Goal: Task Accomplishment & Management: Use online tool/utility

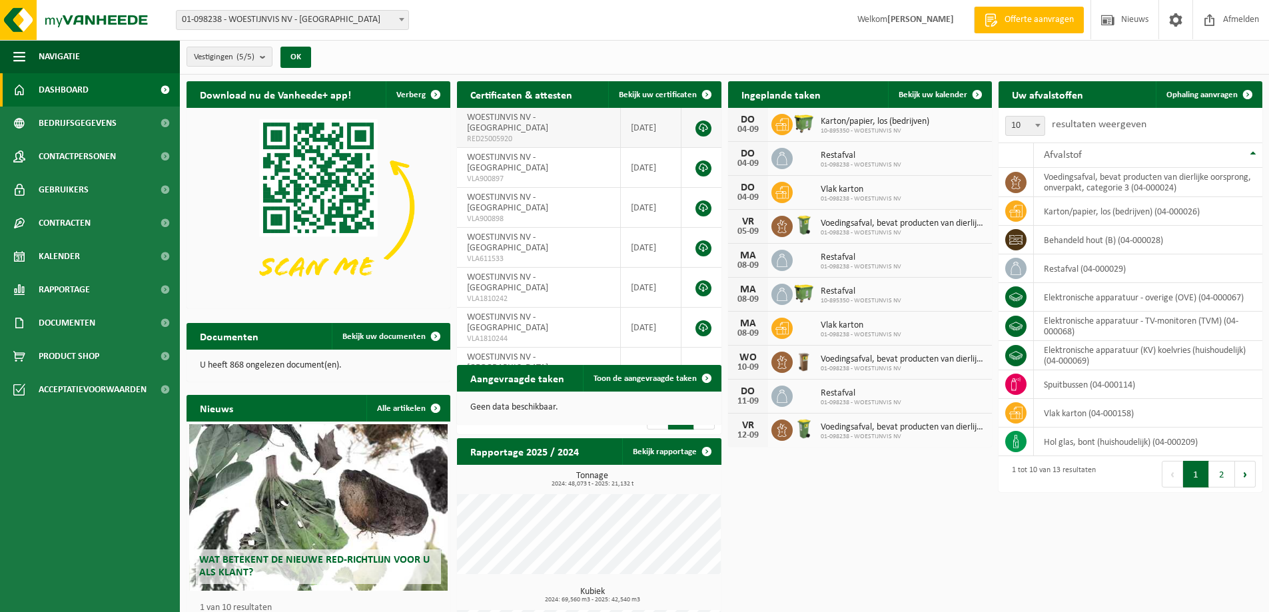
click at [519, 134] on span "RED25005920" at bounding box center [538, 139] width 143 height 11
click at [951, 97] on span "Bekijk uw kalender" at bounding box center [932, 95] width 69 height 9
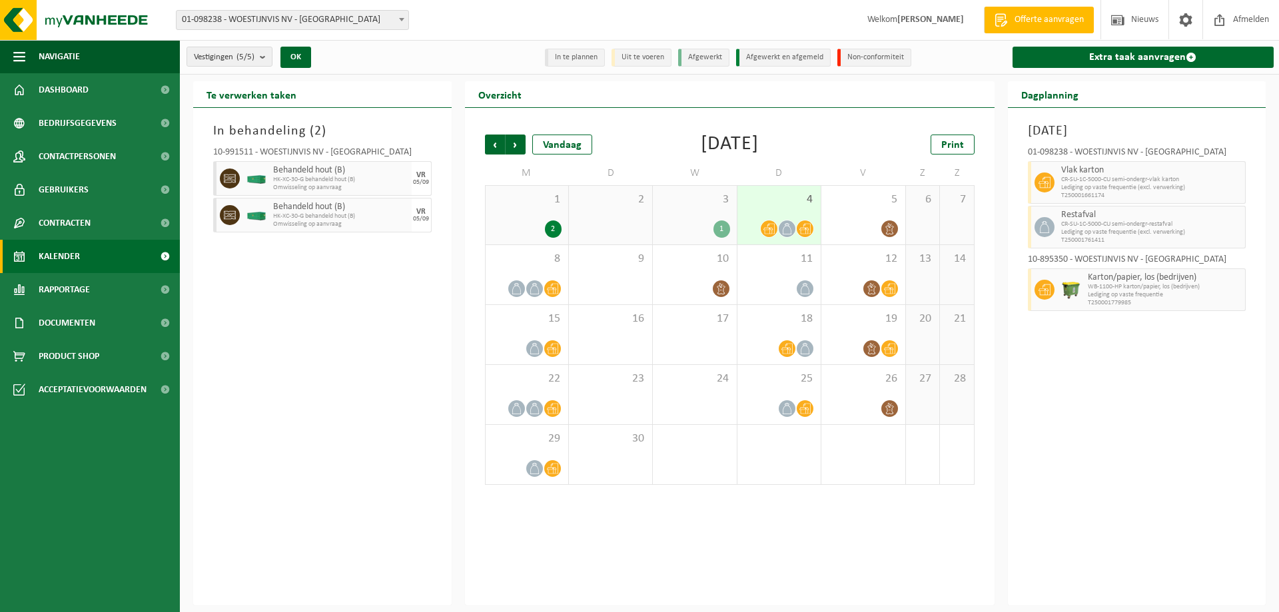
click at [318, 182] on span "HK-XC-30-G behandeld hout (B)" at bounding box center [340, 180] width 135 height 8
click at [890, 286] on icon at bounding box center [889, 288] width 11 height 11
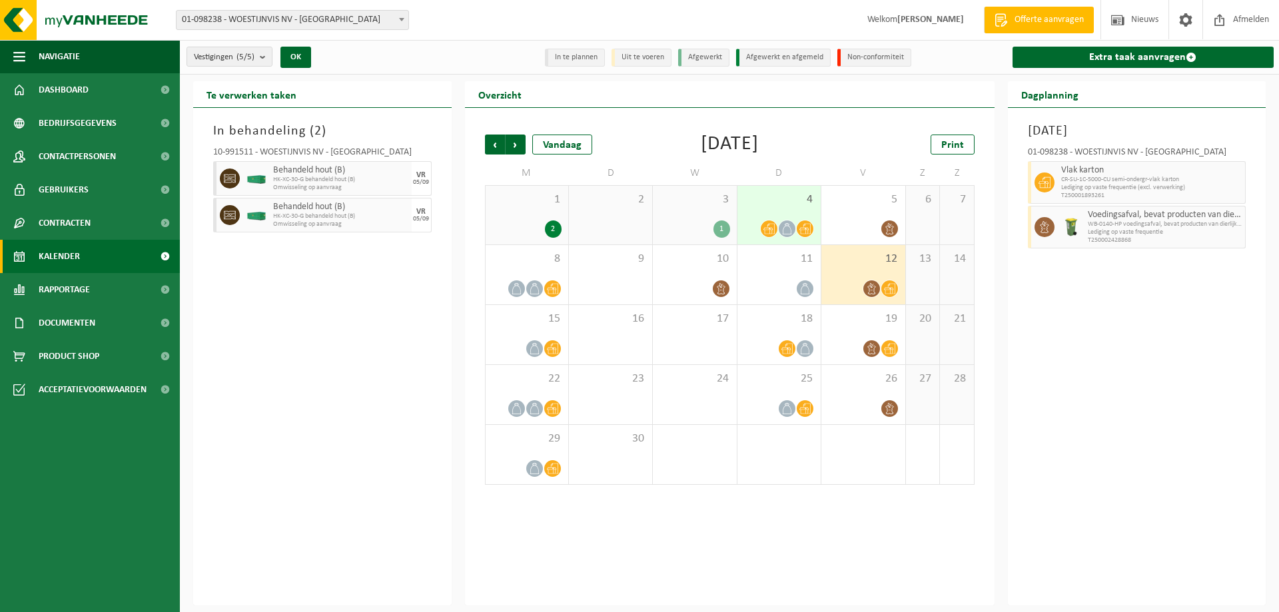
click at [890, 286] on icon at bounding box center [889, 288] width 11 height 11
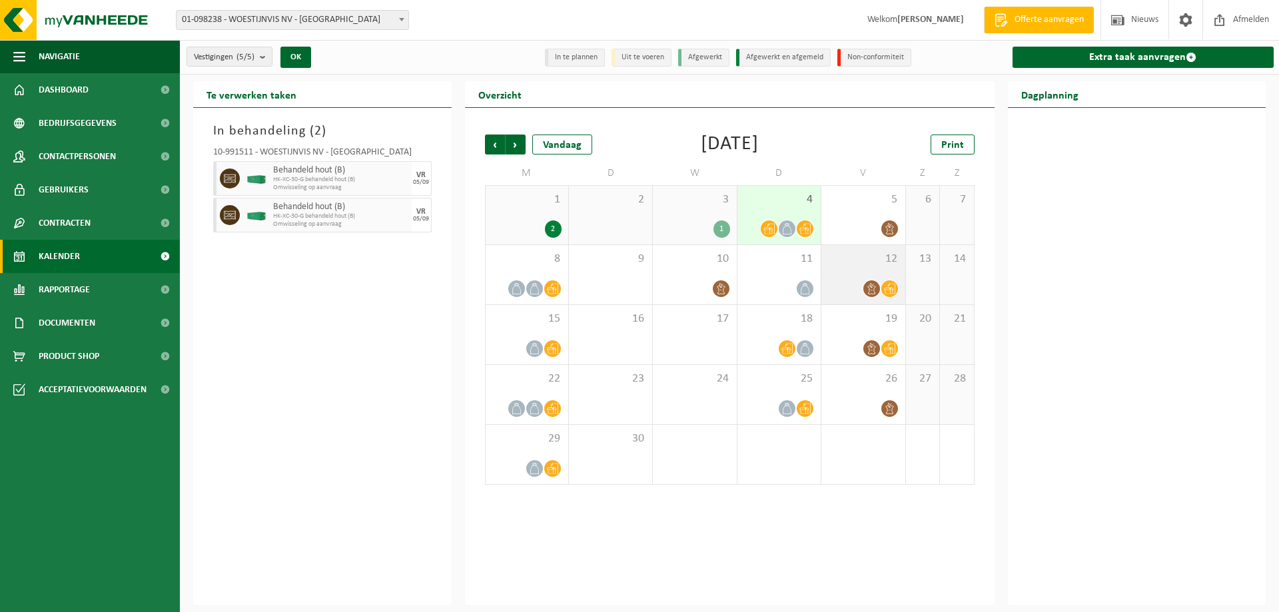
click at [890, 286] on icon at bounding box center [889, 288] width 11 height 11
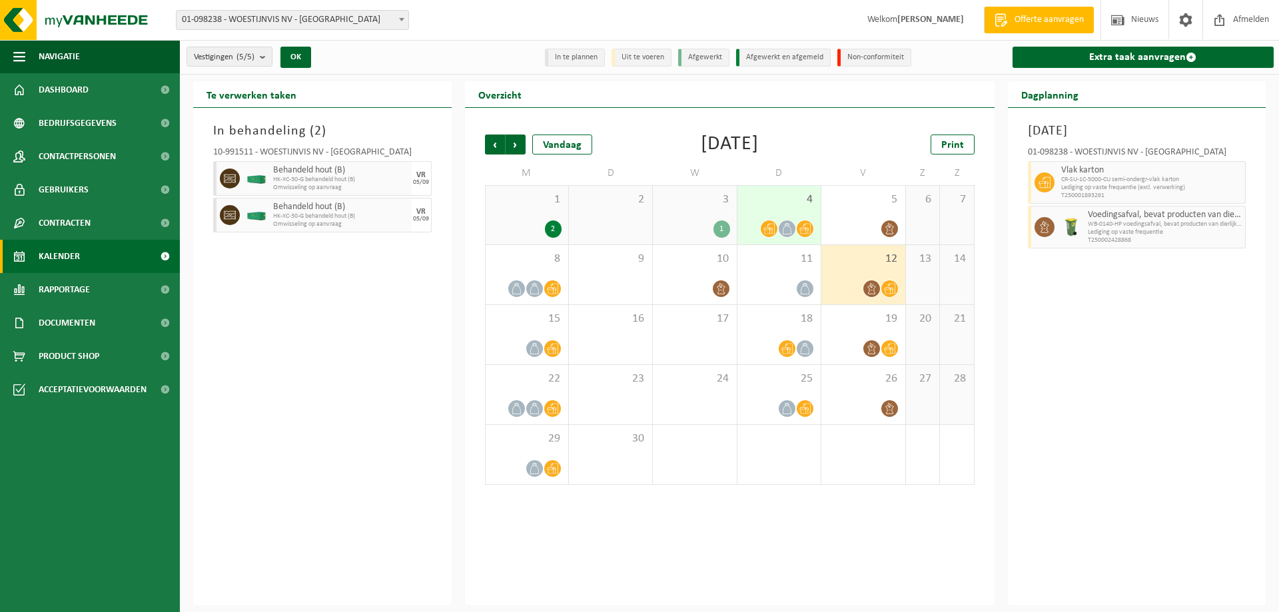
click at [295, 182] on span "HK-XC-30-G behandeld hout (B)" at bounding box center [340, 180] width 135 height 8
click at [301, 282] on div "In behandeling ( 2 ) 10-991511 - WOESTIJNVIS NV - VILVOORDE Behandeld hout (B) …" at bounding box center [322, 356] width 258 height 497
click at [282, 19] on span "01-098238 - WOESTIJNVIS NV - [GEOGRAPHIC_DATA]" at bounding box center [292, 20] width 232 height 19
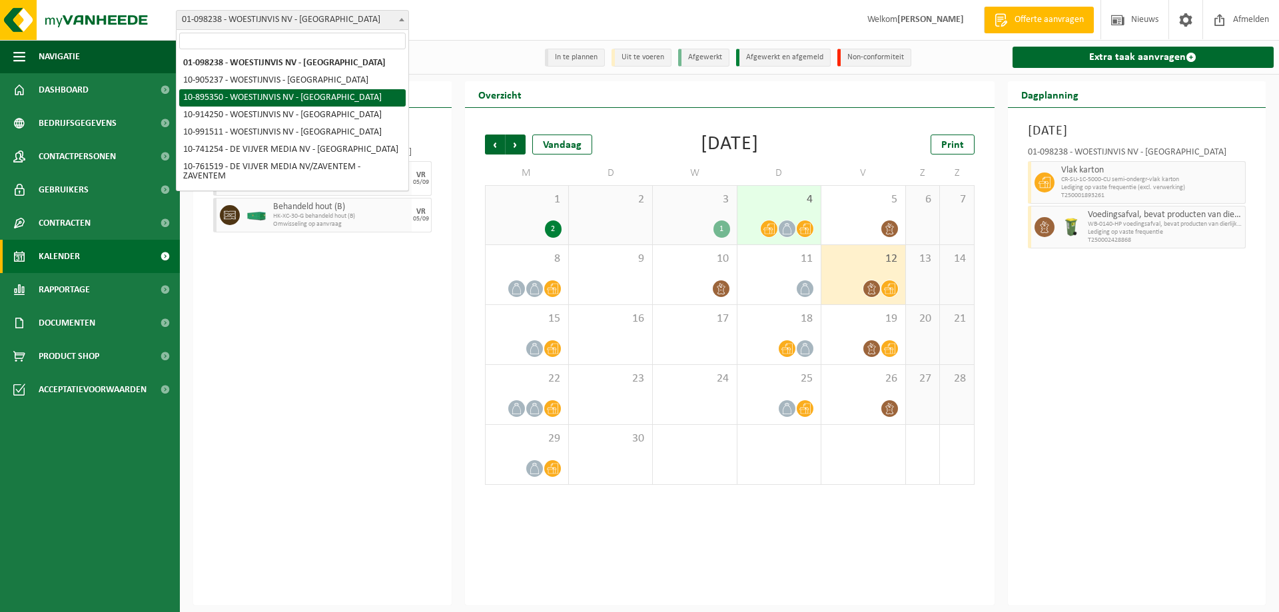
select select "116810"
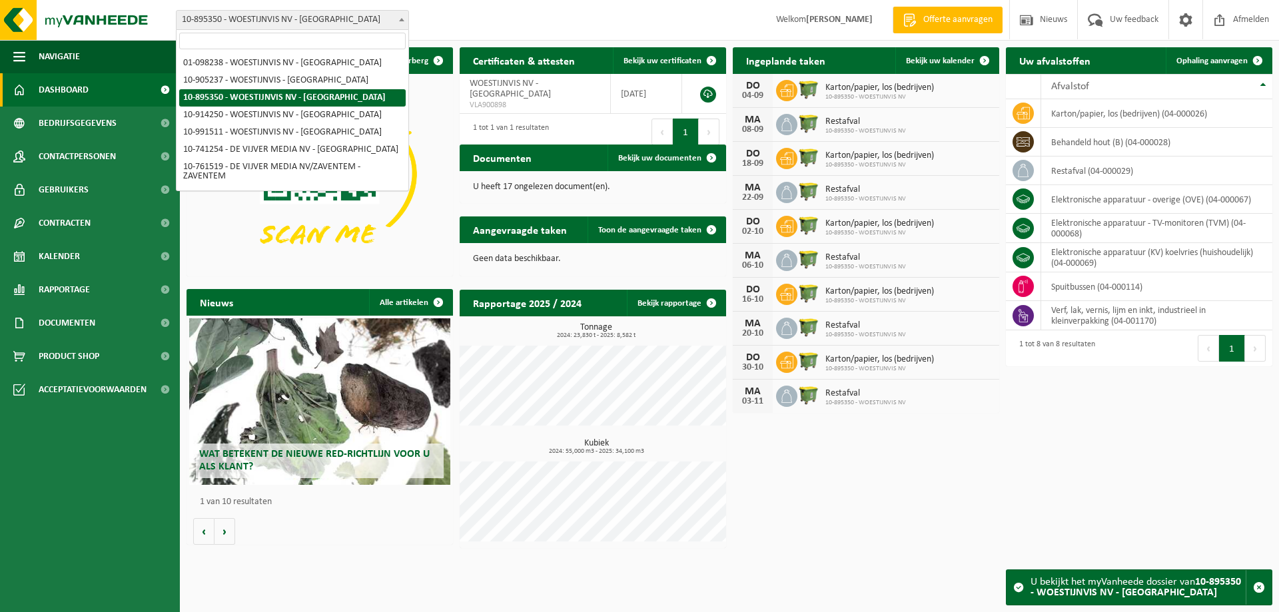
click at [308, 19] on span "10-895350 - WOESTIJNVIS NV - [GEOGRAPHIC_DATA]" at bounding box center [292, 20] width 232 height 19
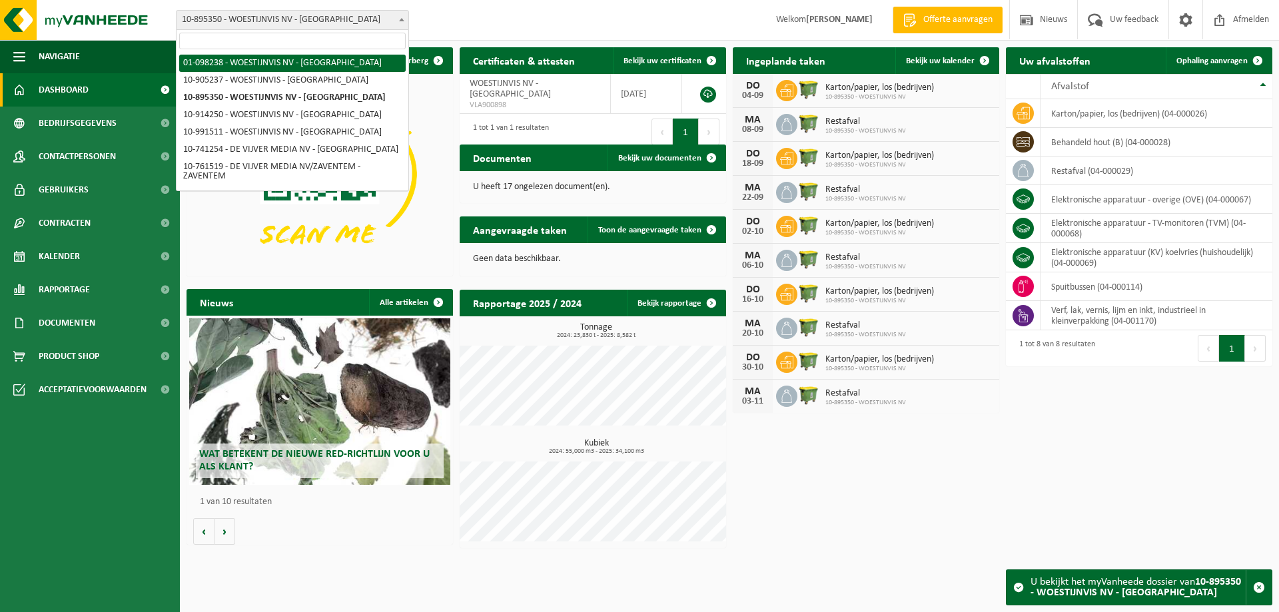
select select "821"
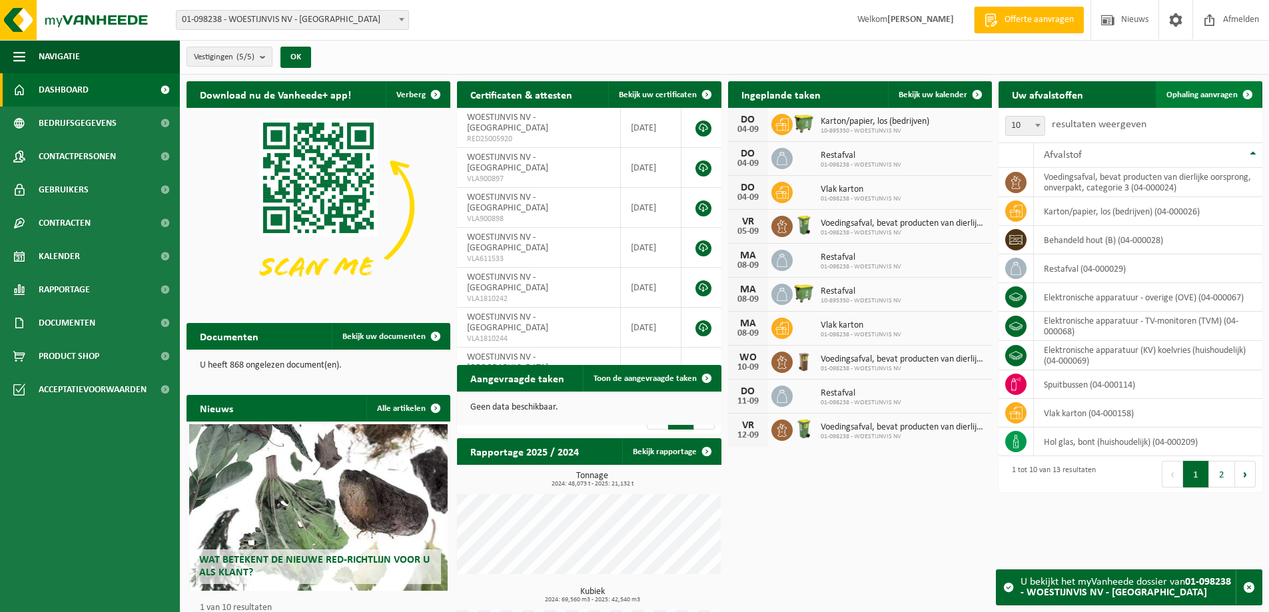
click at [1219, 91] on span "Ophaling aanvragen" at bounding box center [1201, 95] width 71 height 9
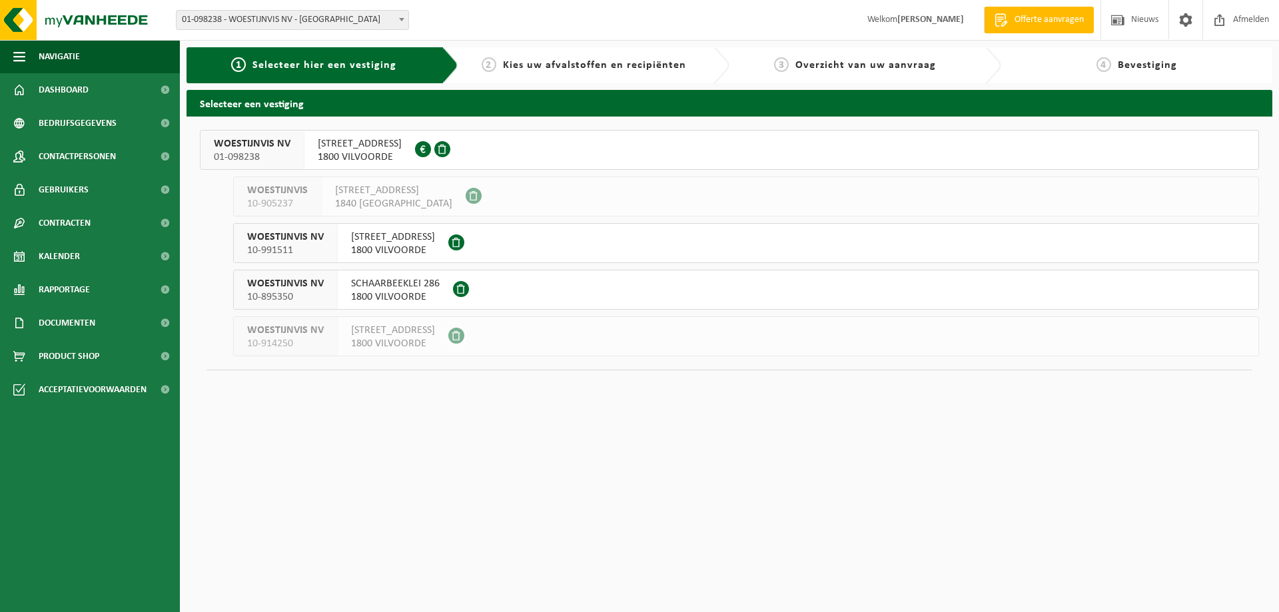
click at [276, 247] on span "10-991511" at bounding box center [285, 250] width 77 height 13
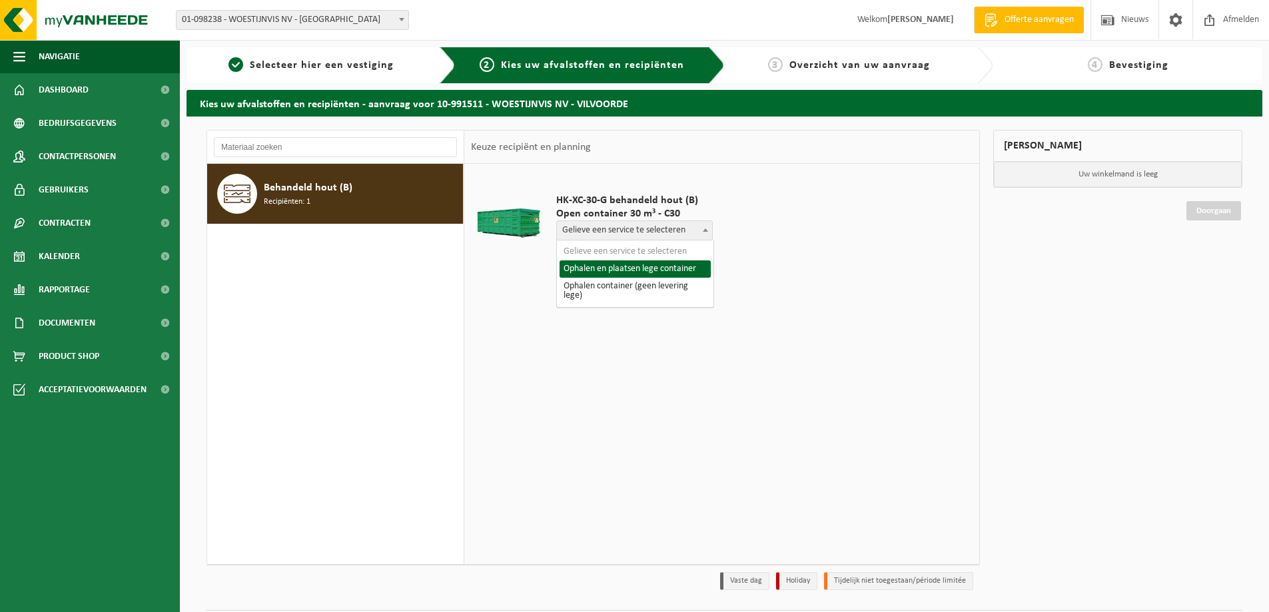
click at [665, 230] on span "Gelieve een service te selecteren" at bounding box center [634, 230] width 155 height 19
click at [420, 279] on div "Behandeld hout (B) Recipiënten: 1" at bounding box center [335, 364] width 257 height 400
click at [301, 194] on span "Behandeld hout (B)" at bounding box center [308, 188] width 89 height 16
click at [643, 231] on span "Gelieve een service te selecteren" at bounding box center [634, 230] width 155 height 19
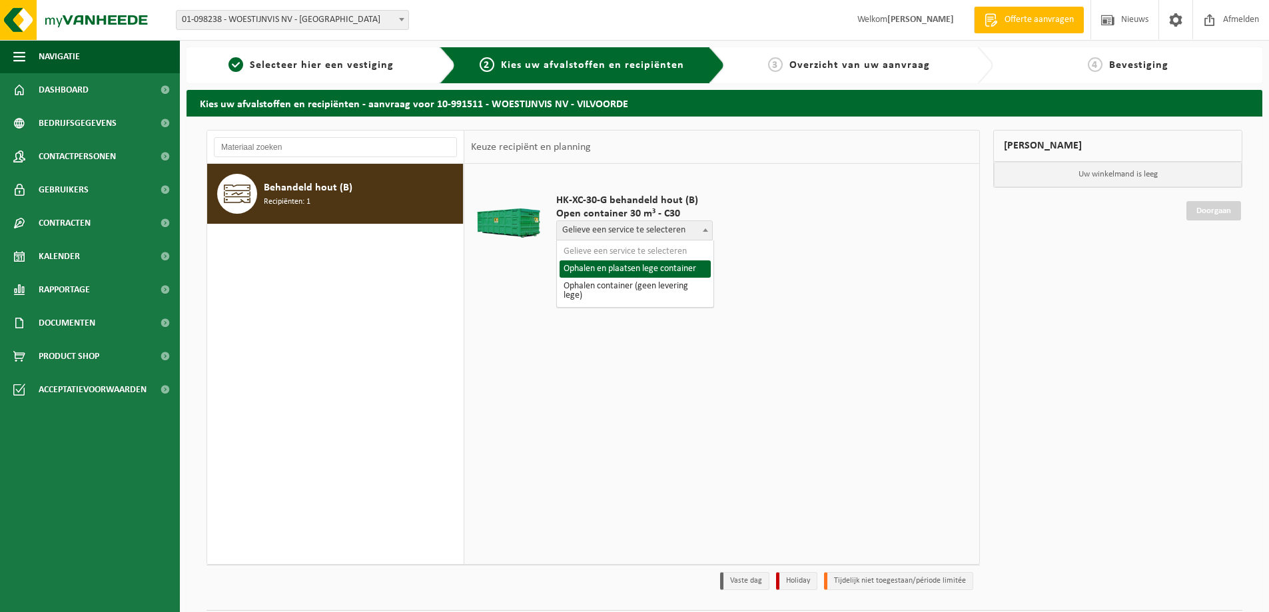
click at [350, 280] on div "Behandeld hout (B) Recipiënten: 1" at bounding box center [335, 364] width 257 height 400
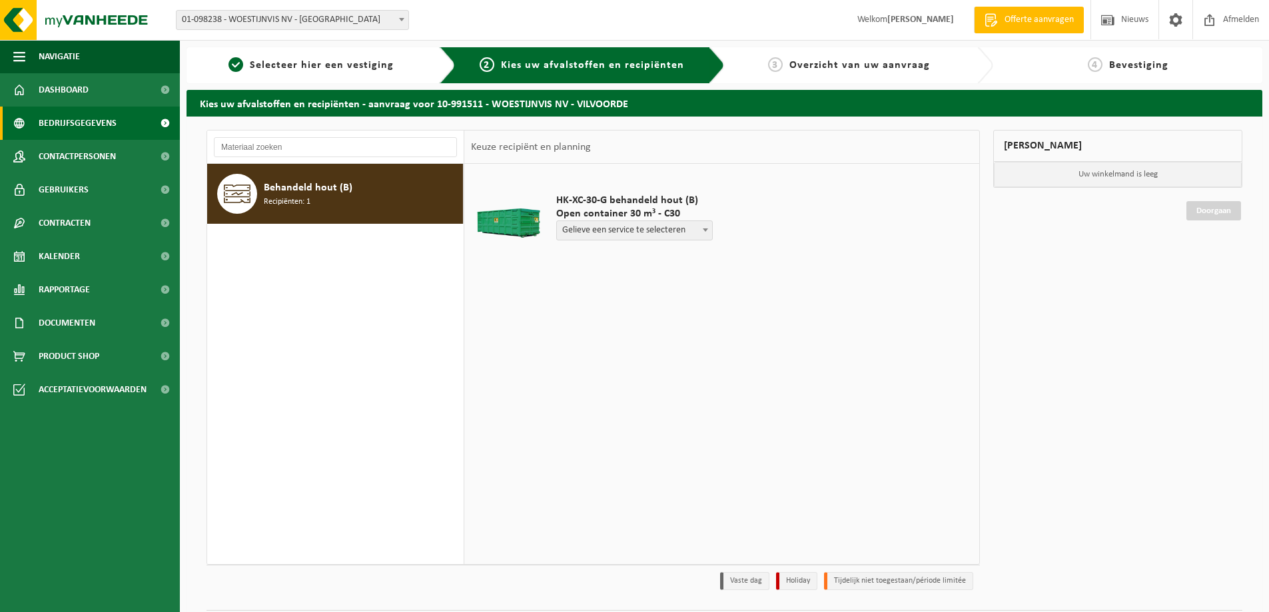
click at [85, 125] on span "Bedrijfsgegevens" at bounding box center [78, 123] width 78 height 33
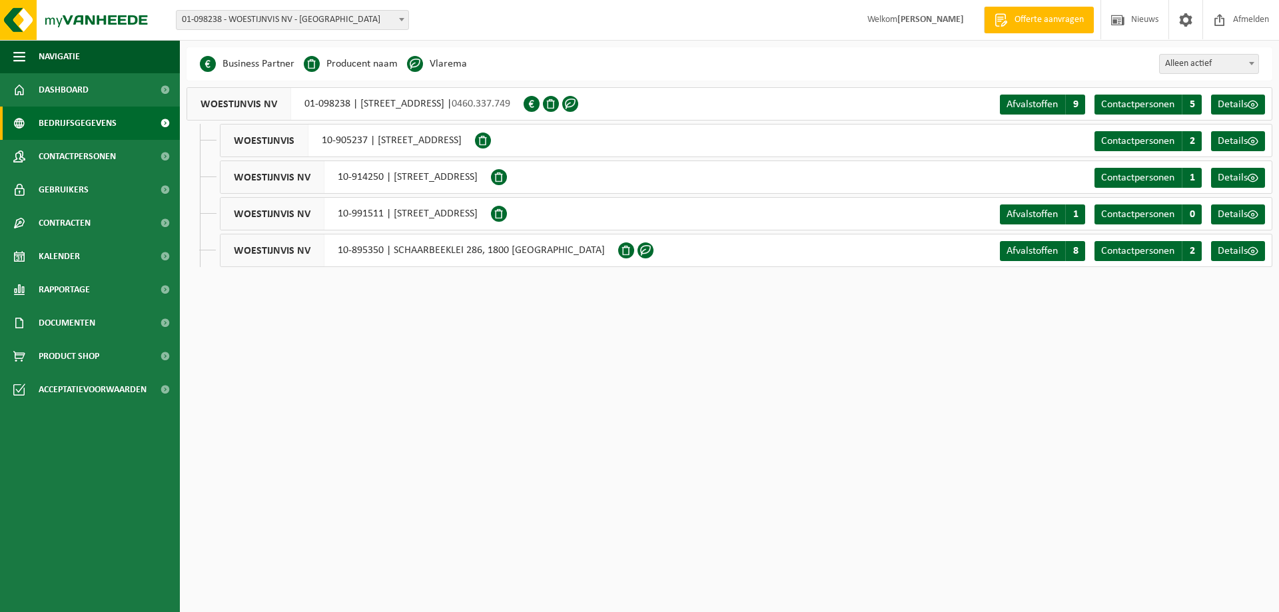
click at [507, 210] on span at bounding box center [499, 214] width 16 height 16
click at [667, 218] on div "WOESTIJNVIS NV 10-991511 | [STREET_ADDRESS] Afvalstoffen A 1 Contactpersonen C …" at bounding box center [746, 213] width 1052 height 33
click at [1227, 214] on span "Details" at bounding box center [1232, 214] width 30 height 11
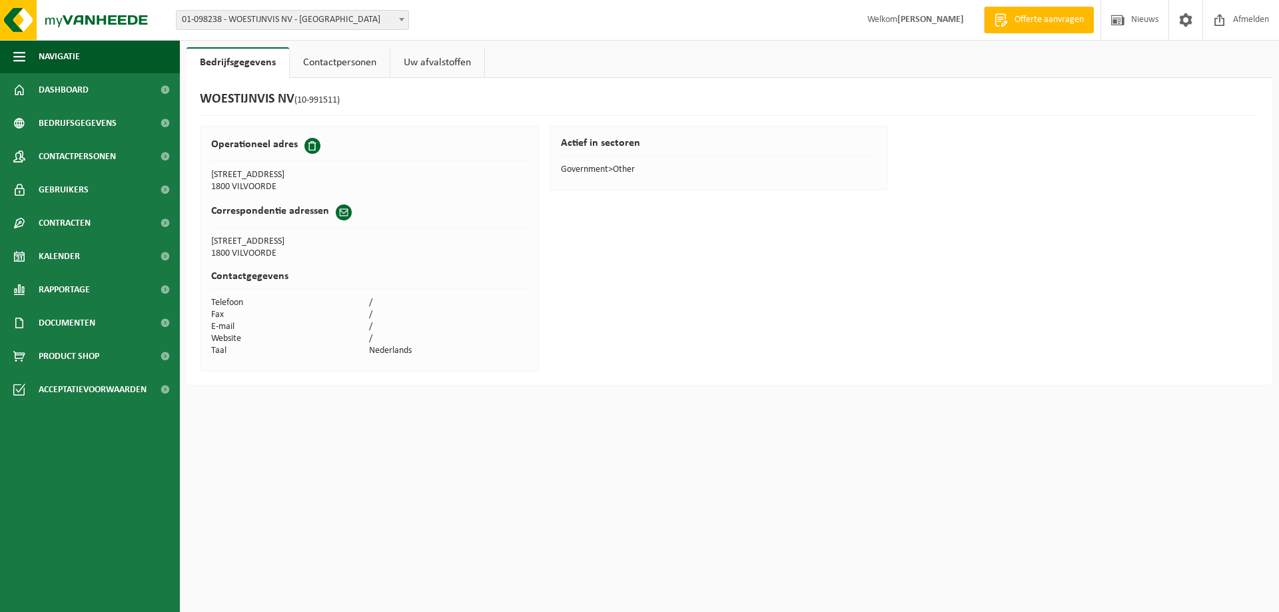
click at [439, 62] on link "Uw afvalstoffen" at bounding box center [437, 62] width 94 height 31
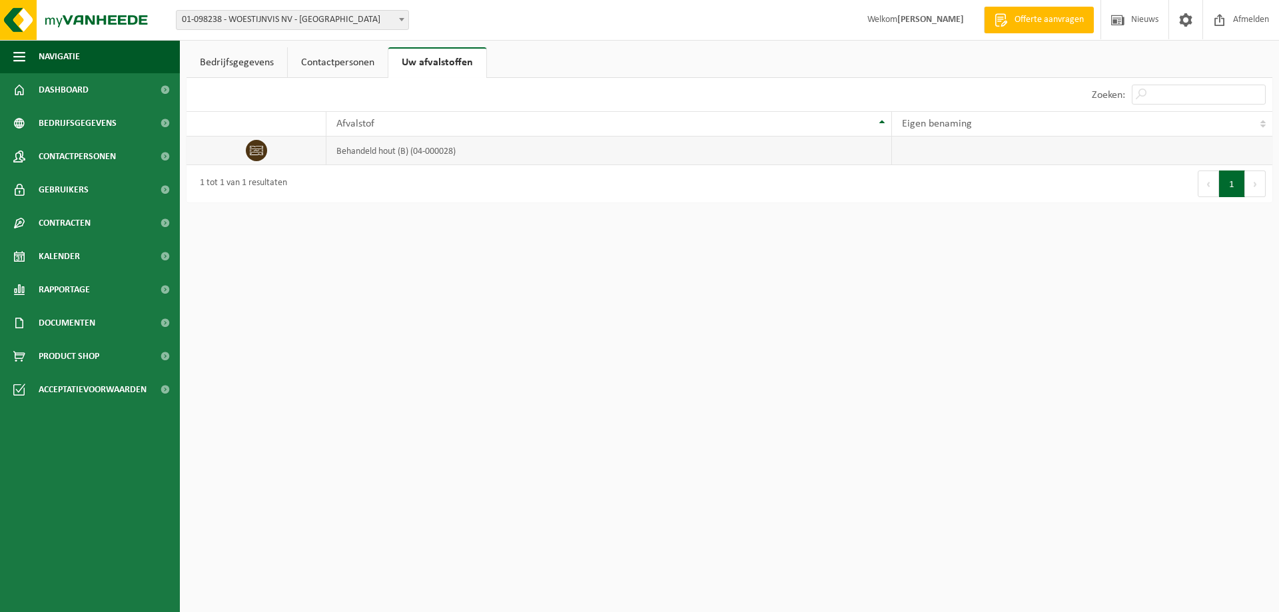
click at [398, 152] on td "behandeld hout (B) (04-000028)" at bounding box center [608, 151] width 565 height 29
click at [374, 125] on span "Afvalstof" at bounding box center [355, 124] width 38 height 11
click at [344, 62] on link "Contactpersonen" at bounding box center [338, 62] width 100 height 31
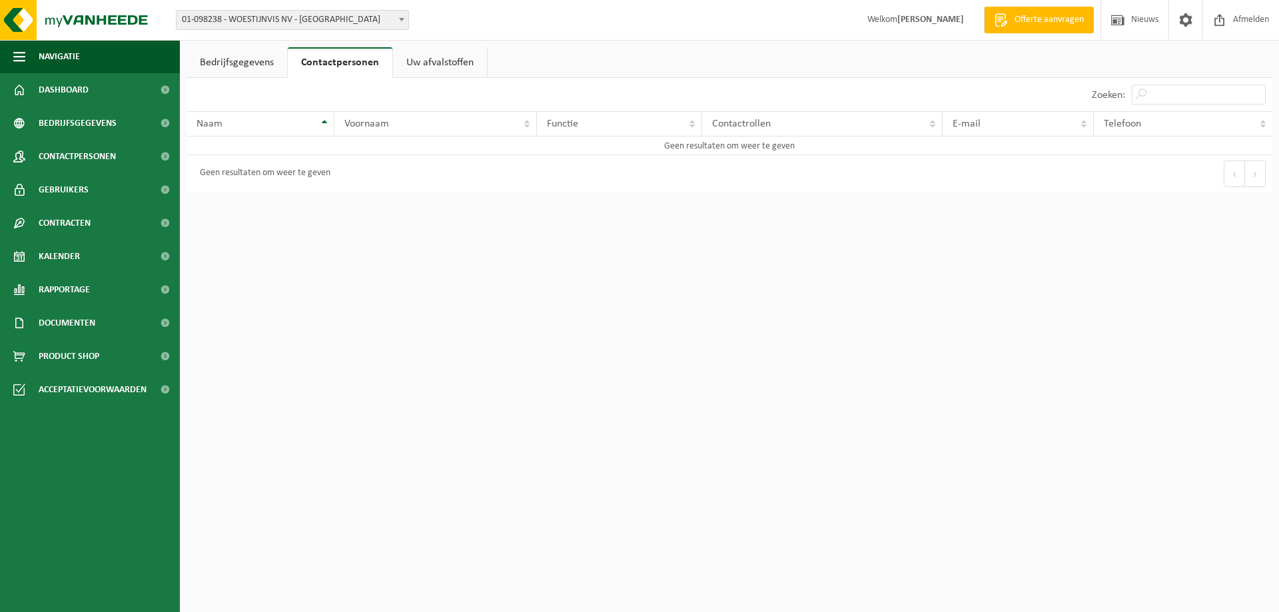
click at [230, 57] on link "Bedrijfsgegevens" at bounding box center [236, 62] width 101 height 31
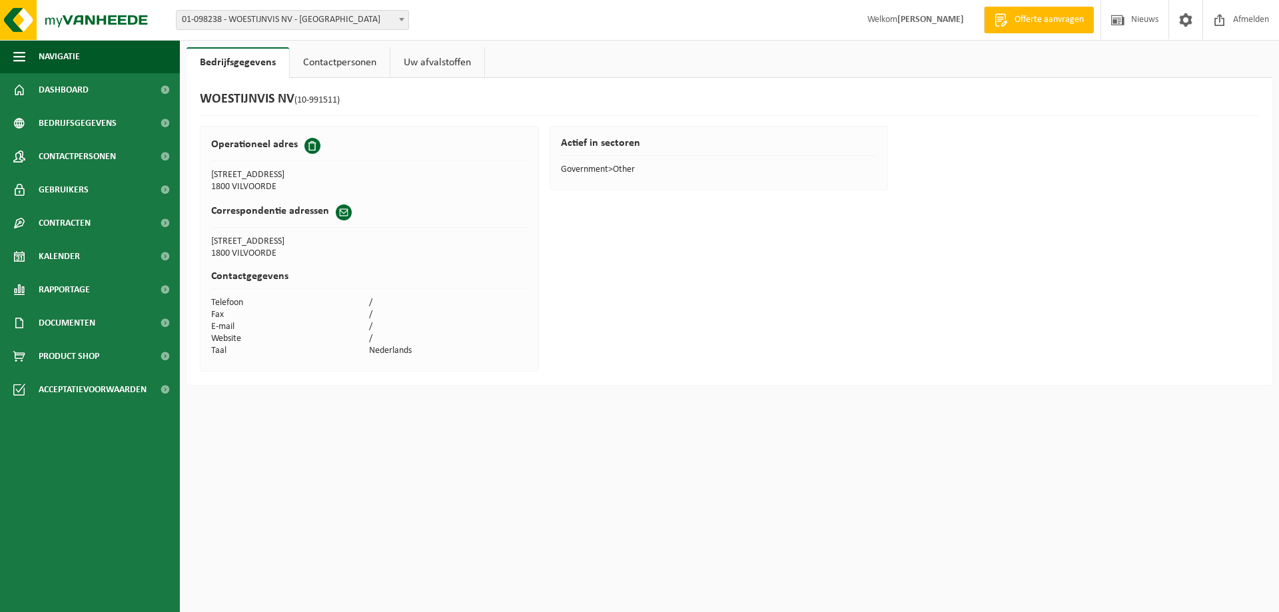
click at [336, 57] on link "Contactpersonen" at bounding box center [340, 62] width 100 height 31
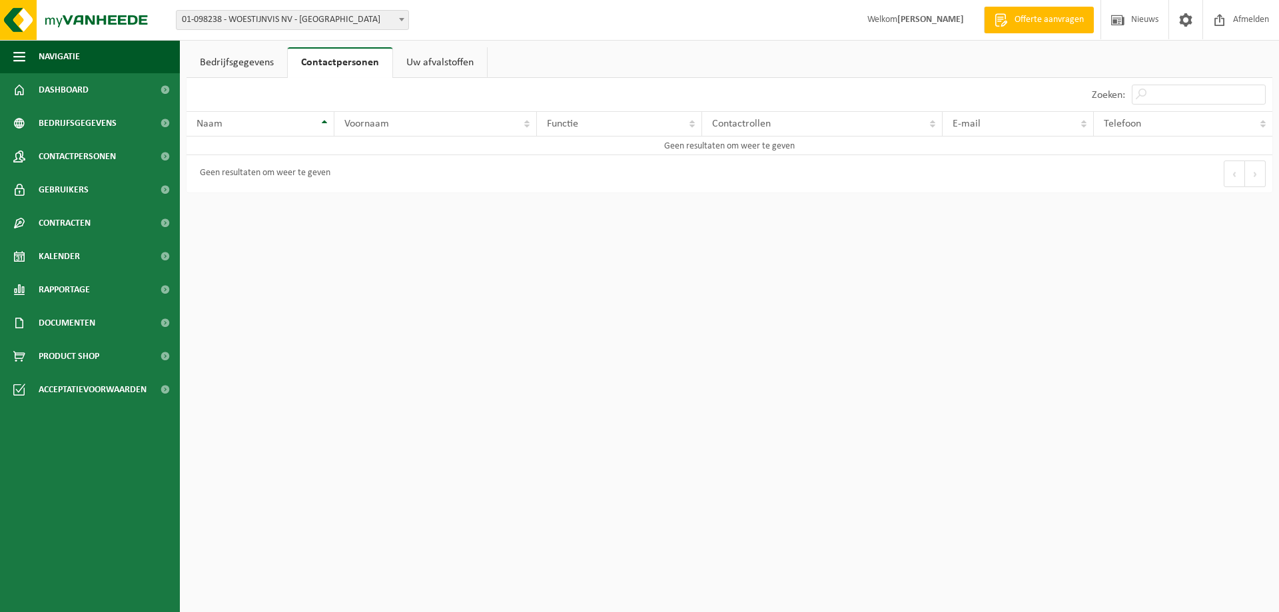
click at [269, 62] on link "Bedrijfsgegevens" at bounding box center [236, 62] width 101 height 31
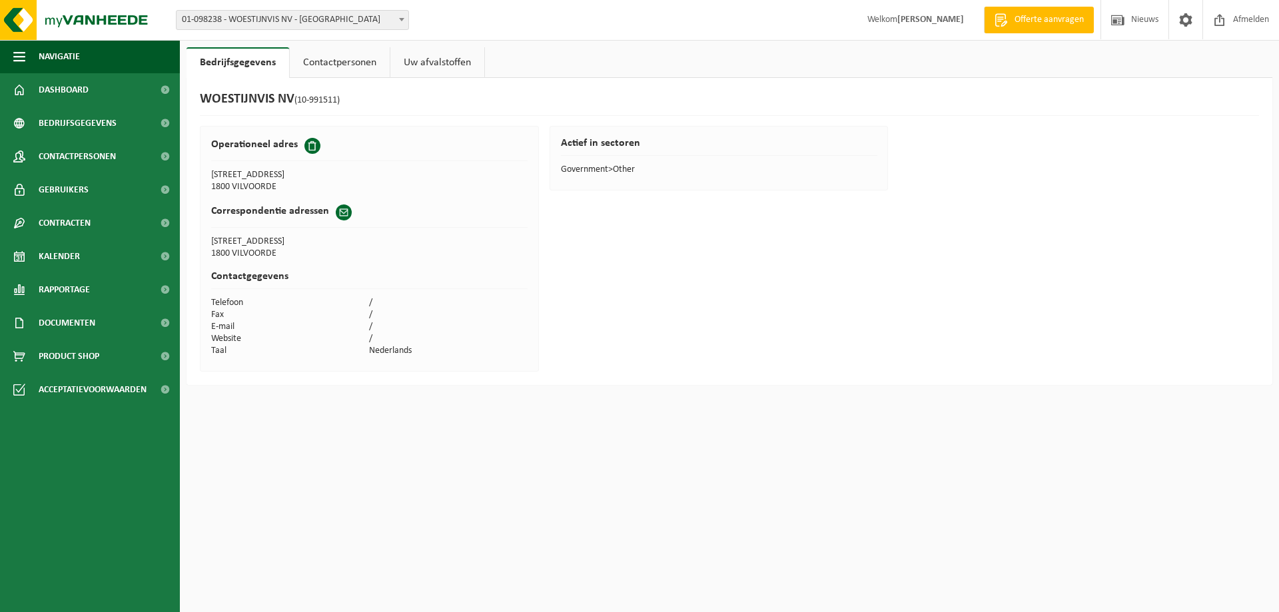
click at [341, 56] on link "Contactpersonen" at bounding box center [340, 62] width 100 height 31
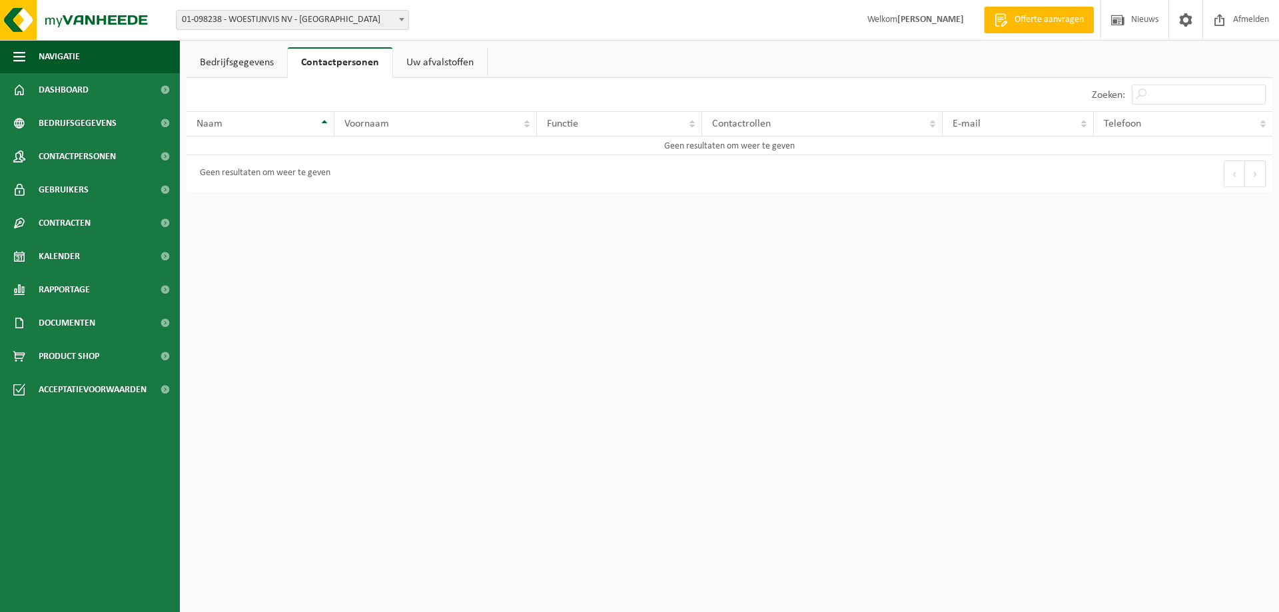
click at [434, 63] on link "Uw afvalstoffen" at bounding box center [440, 62] width 94 height 31
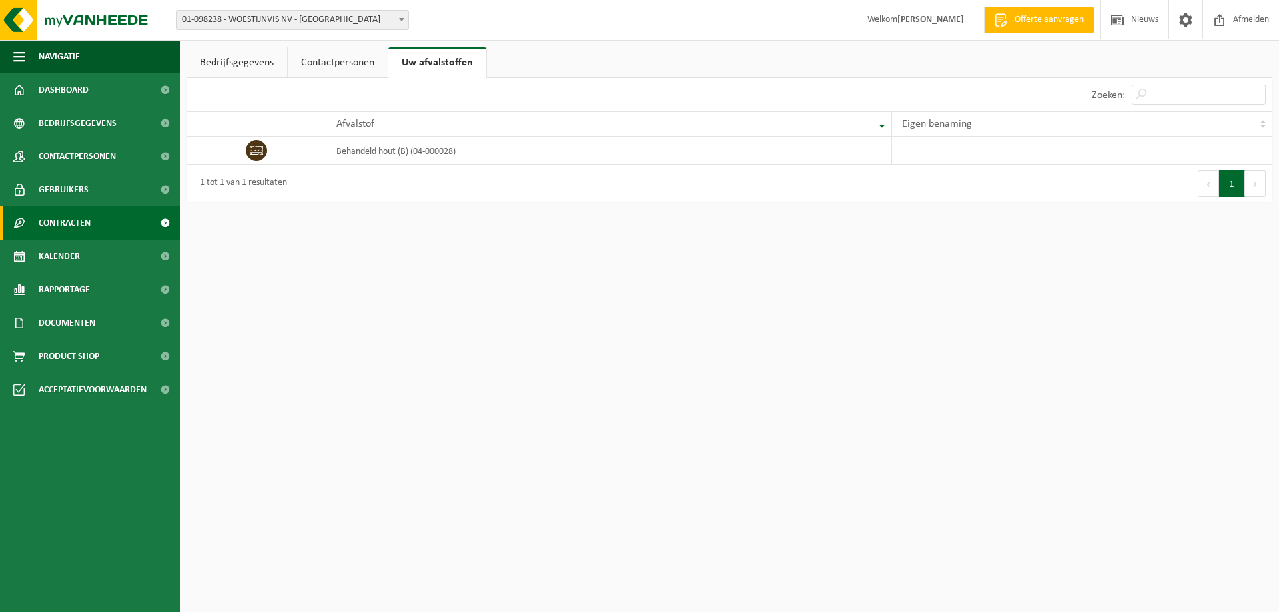
click at [95, 219] on link "Contracten" at bounding box center [90, 222] width 180 height 33
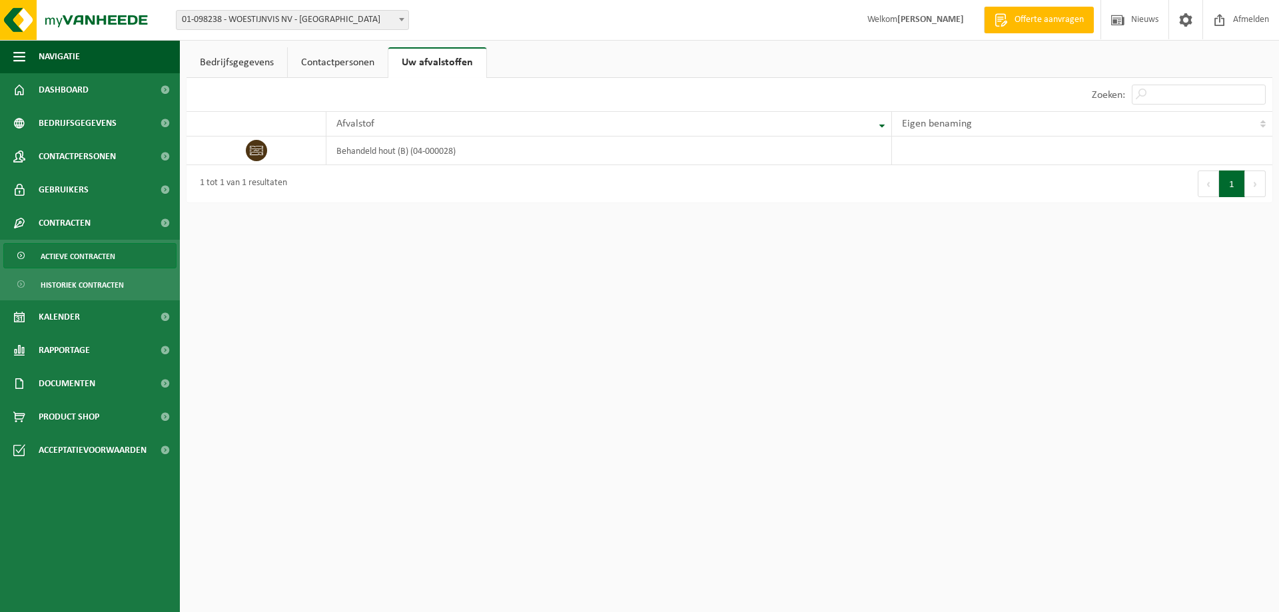
click at [95, 248] on span "Actieve contracten" at bounding box center [78, 256] width 75 height 25
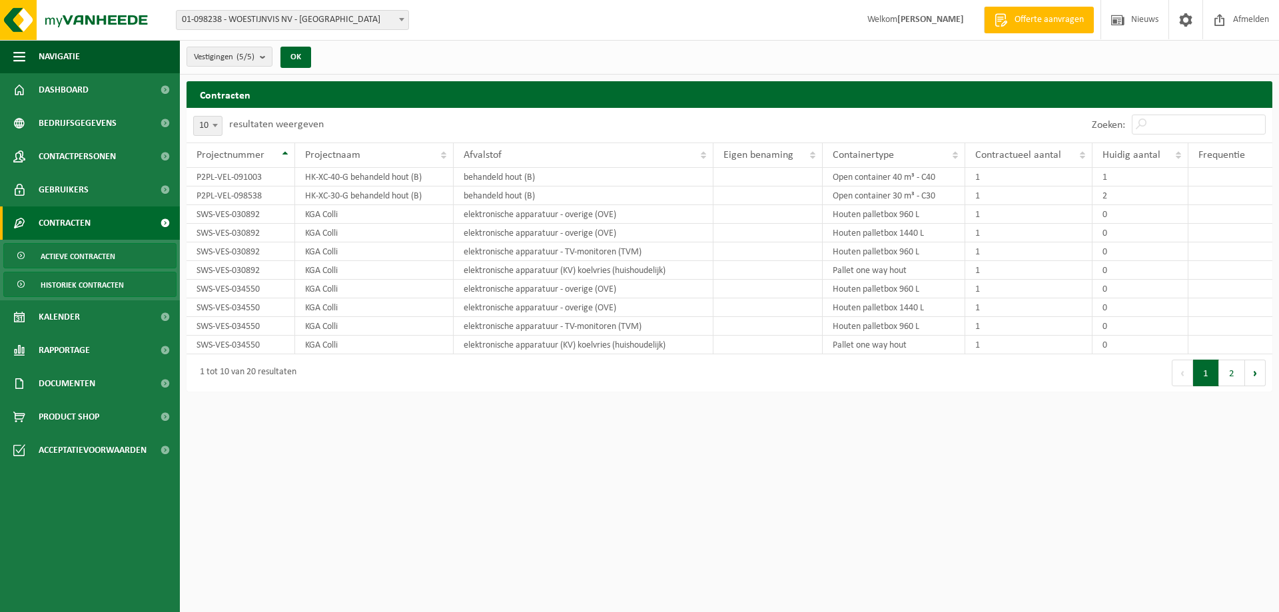
click at [71, 286] on span "Historiek contracten" at bounding box center [82, 284] width 83 height 25
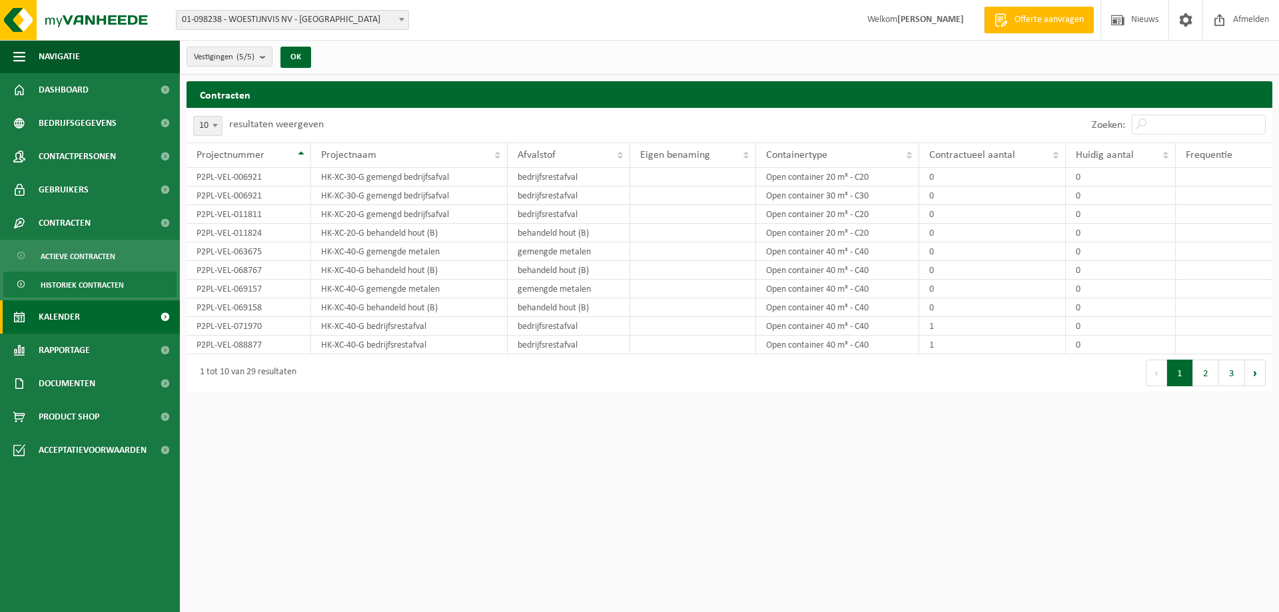
click at [69, 312] on span "Kalender" at bounding box center [59, 316] width 41 height 33
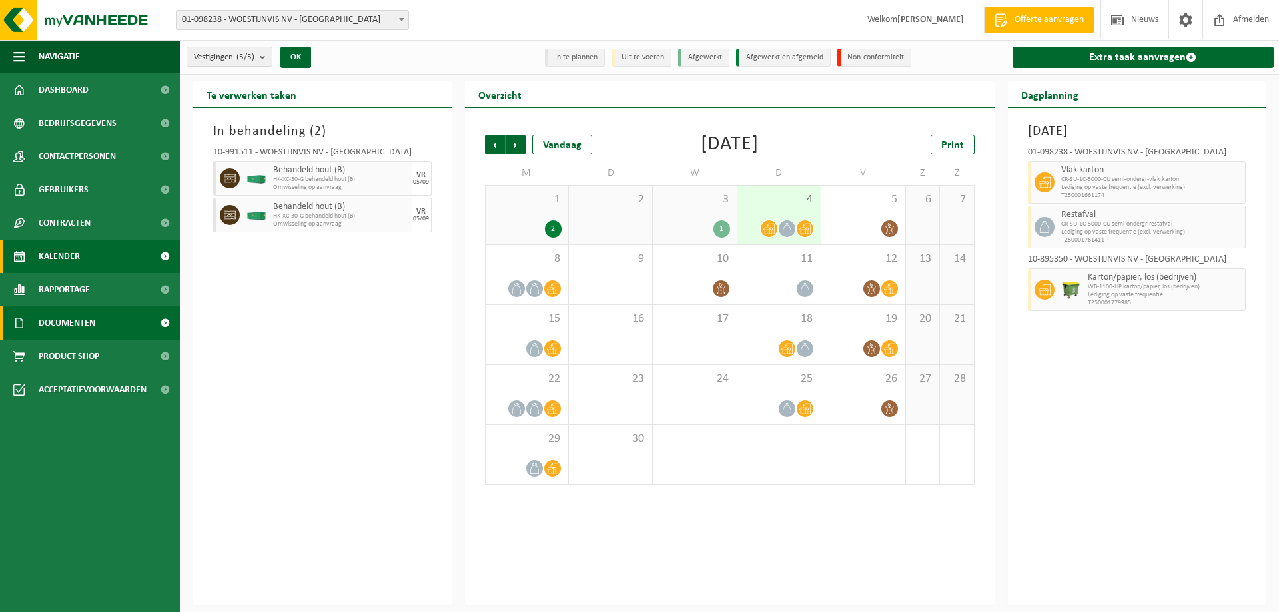
click at [87, 326] on span "Documenten" at bounding box center [67, 322] width 57 height 33
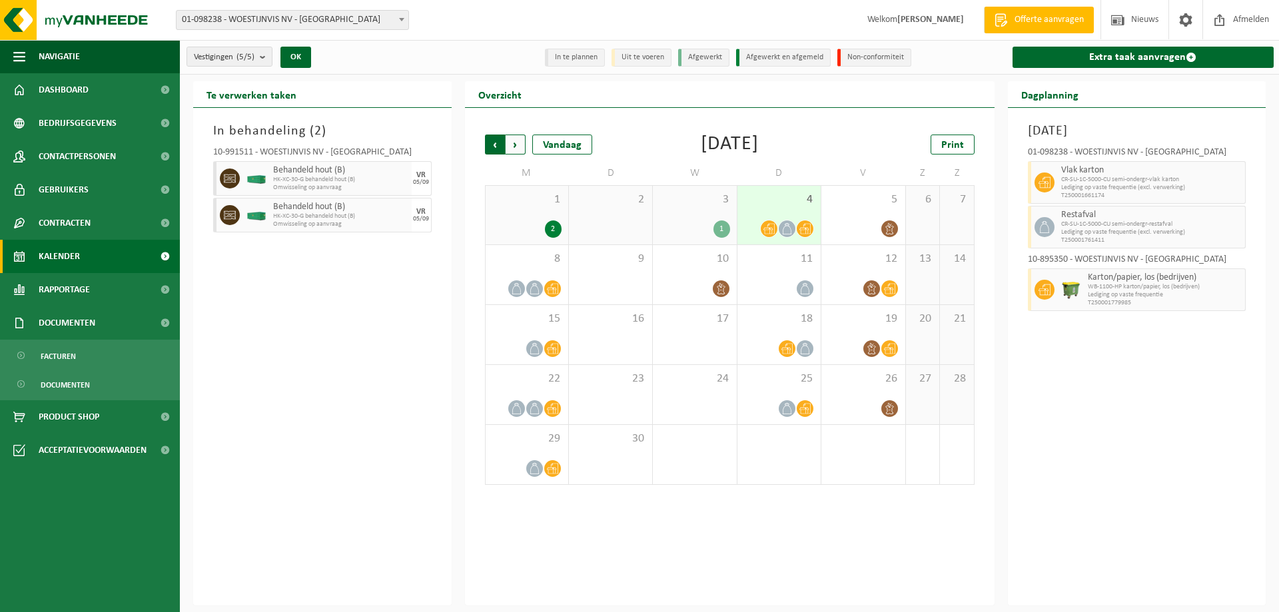
click at [516, 149] on span "Volgende" at bounding box center [515, 145] width 20 height 20
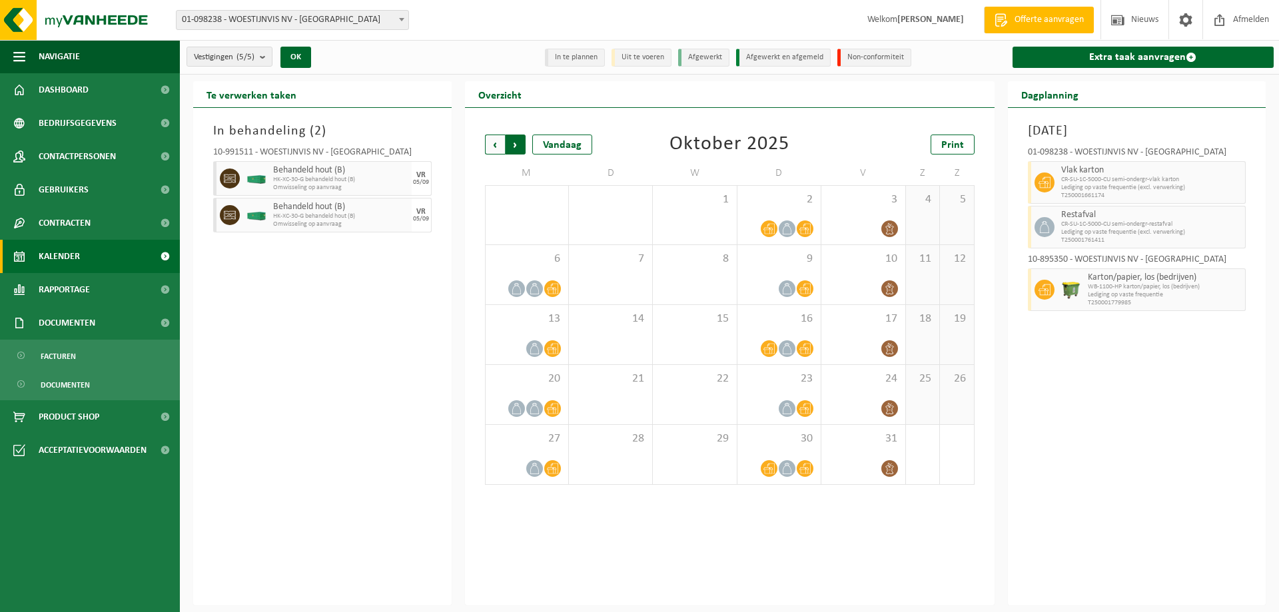
click at [495, 147] on span "Vorige" at bounding box center [495, 145] width 20 height 20
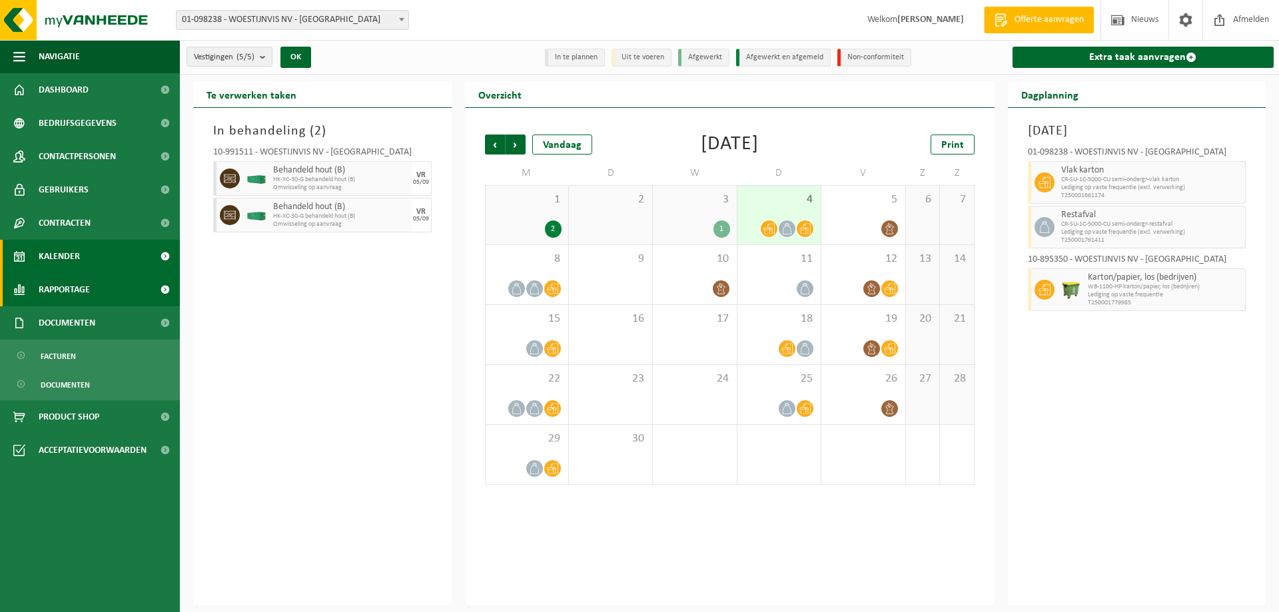
click at [97, 293] on link "Rapportage" at bounding box center [90, 289] width 180 height 33
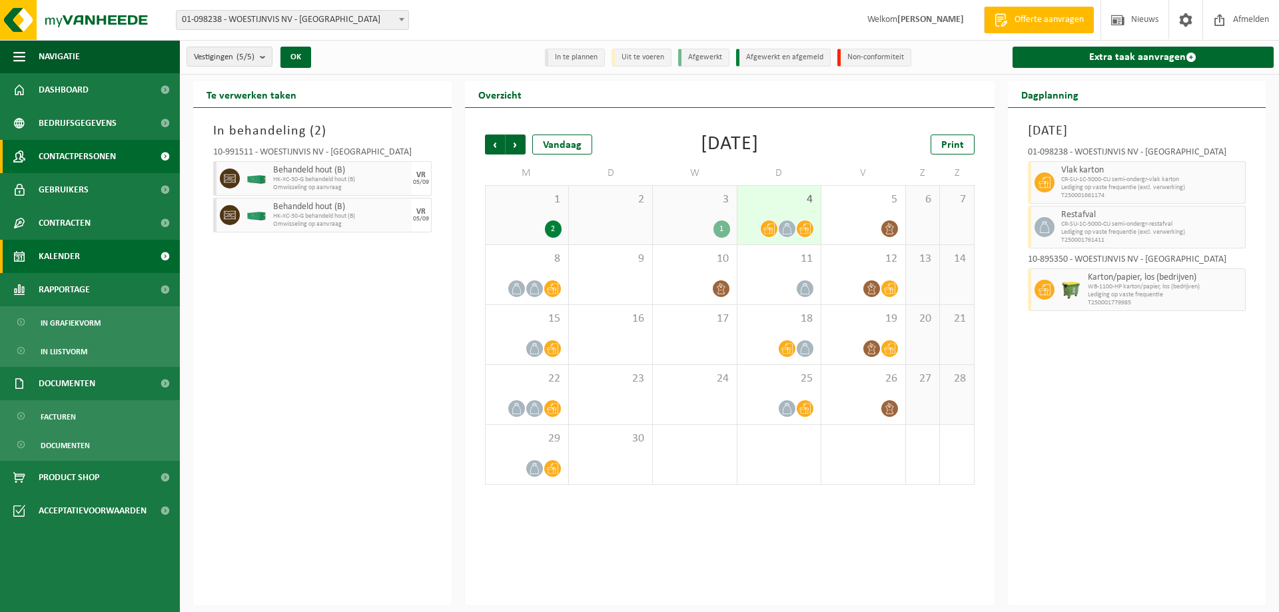
click at [73, 156] on span "Contactpersonen" at bounding box center [77, 156] width 77 height 33
